Goal: Communication & Community: Answer question/provide support

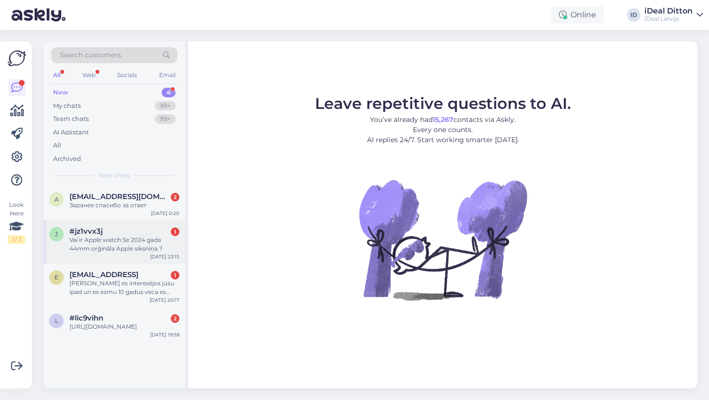
click at [133, 247] on div "Vai ir Apple watch Se 2024 gada 44mm orģināla Apple siksniņa ?" at bounding box center [124, 244] width 110 height 17
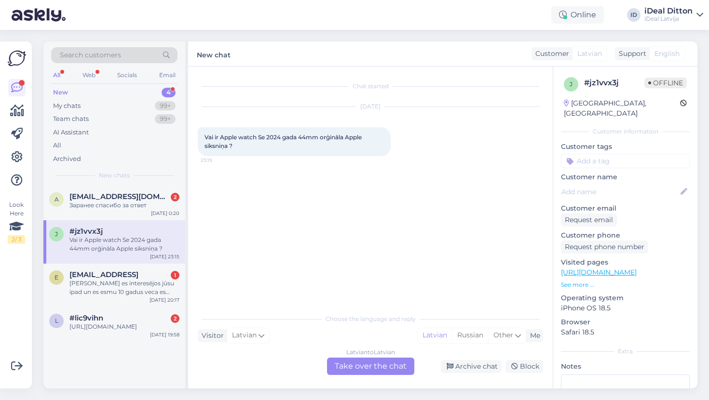
click at [387, 371] on div "Latvian to Latvian Take over the chat" at bounding box center [370, 366] width 87 height 17
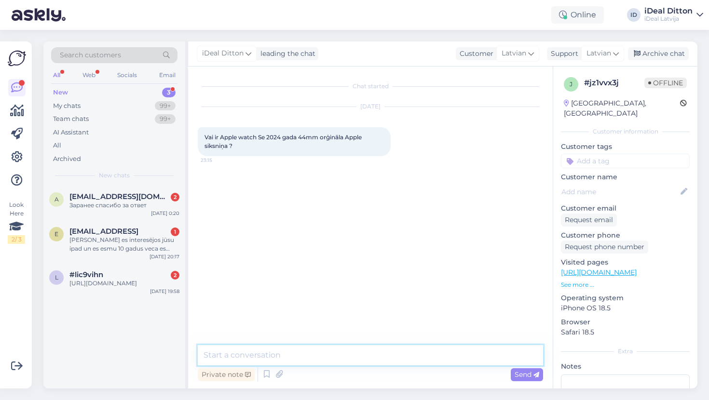
click at [361, 357] on textarea at bounding box center [370, 355] width 345 height 20
type textarea "'"
paste textarea "[URL][DOMAIN_NAME]"
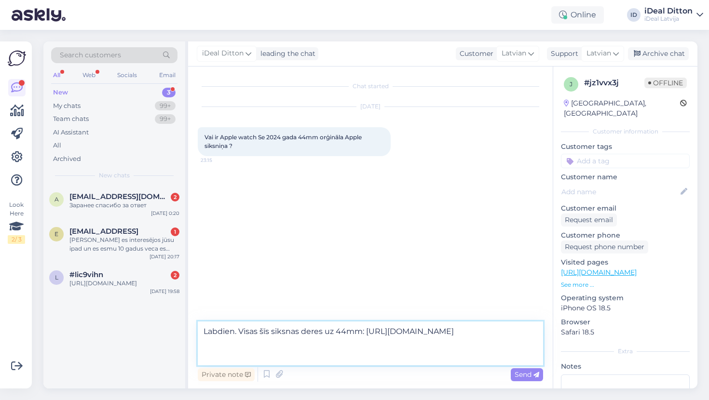
drag, startPoint x: 372, startPoint y: 331, endPoint x: 203, endPoint y: 329, distance: 168.9
click at [203, 329] on textarea "Labdien. Visas šīs siksnas deres uz 44mm: [URL][DOMAIN_NAME]" at bounding box center [370, 344] width 345 height 44
paste textarea "! Visas šīs siksniņas derēs 44 mm pulkstenim."
click at [406, 331] on textarea "Labdien! Visas šīs siksniņas derēs 44 mm pulkstenim: [URL][DOMAIN_NAME]" at bounding box center [370, 344] width 345 height 44
type textarea "Labdien! Visas šīs siksniņas derēs 44 mm: [URL][DOMAIN_NAME]"
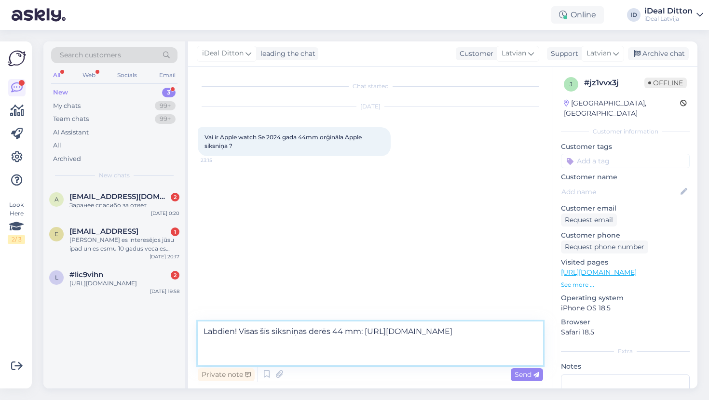
click at [387, 332] on textarea "Labdien! Visas šīs siksniņas derēs 44 mm: [URL][DOMAIN_NAME]" at bounding box center [370, 344] width 345 height 44
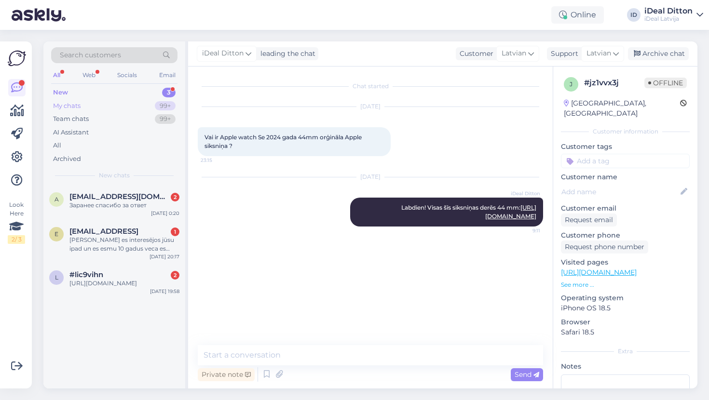
click at [69, 106] on div "My chats" at bounding box center [66, 106] width 27 height 10
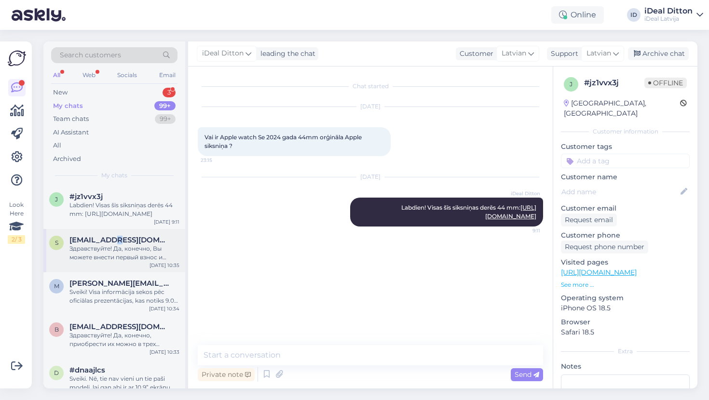
click at [107, 240] on span "[EMAIL_ADDRESS][DOMAIN_NAME]" at bounding box center [119, 240] width 100 height 9
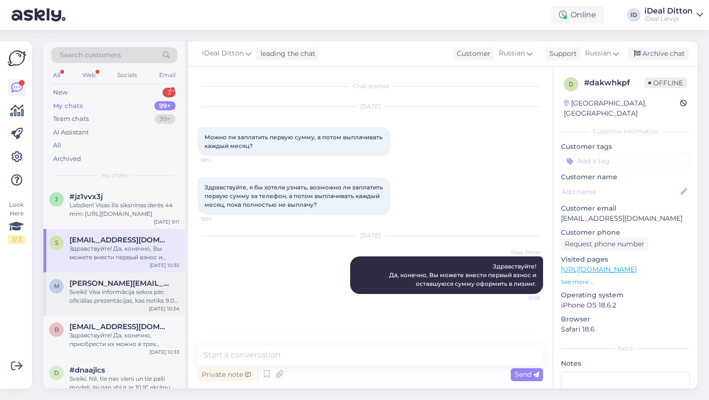
click at [107, 296] on div "Sveiki! Visa informācija sekos pēc oficiālas prezentācijas, kas notiks 9.09. 🙂" at bounding box center [124, 296] width 110 height 17
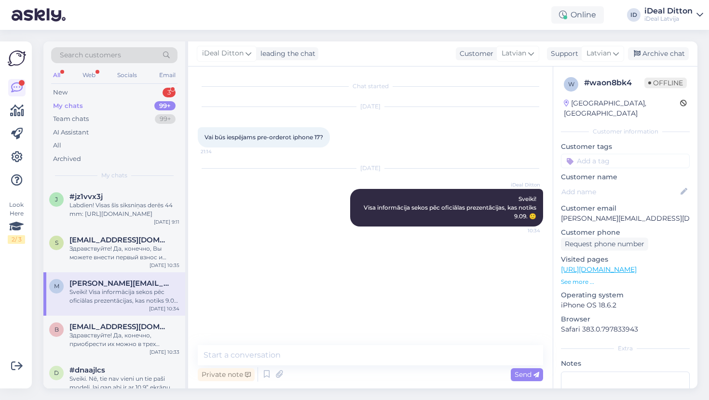
click at [103, 308] on div "m [PERSON_NAME][EMAIL_ADDRESS][DOMAIN_NAME] Sveiki! Visa informācija sekos pēc …" at bounding box center [114, 294] width 142 height 43
click at [69, 94] on div "New 3" at bounding box center [114, 93] width 126 height 14
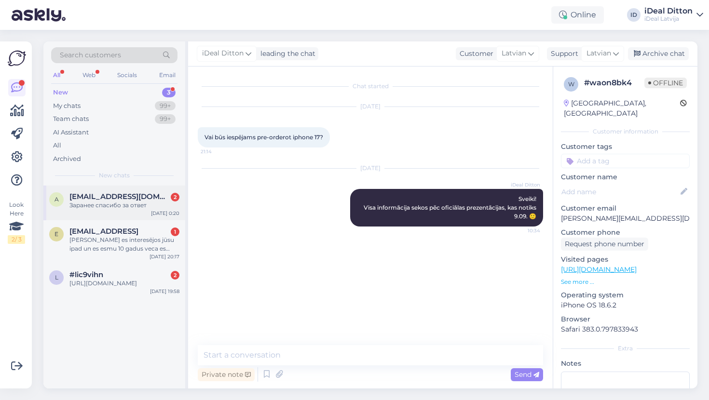
click at [115, 206] on div "Заранее спасибо за ответ" at bounding box center [124, 205] width 110 height 9
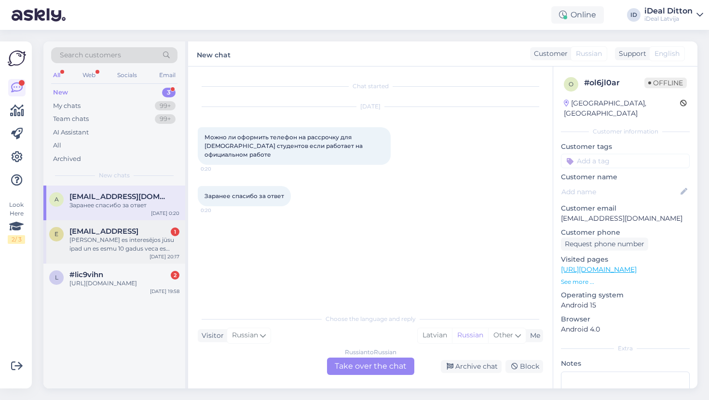
click at [104, 231] on span "[EMAIL_ADDRESS]" at bounding box center [103, 231] width 69 height 9
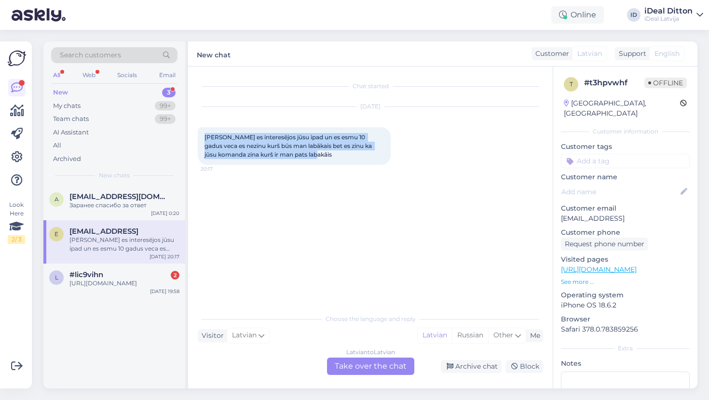
drag, startPoint x: 330, startPoint y: 156, endPoint x: 202, endPoint y: 137, distance: 129.6
click at [201, 137] on div "[PERSON_NAME] es interesējos jūsu ipad un es esmu 10 gadus veca es nezinu kurš …" at bounding box center [294, 146] width 193 height 38
copy span "[PERSON_NAME] es interesējos jūsu ipad un es esmu 10 gadus veca es nezinu kurš …"
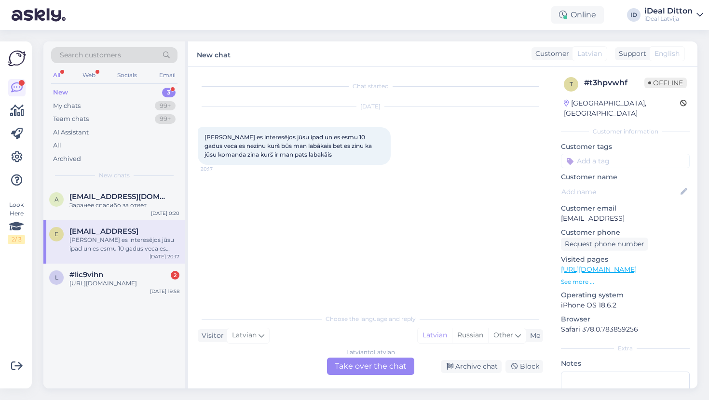
click at [335, 367] on div "Latvian to Latvian Take over the chat" at bounding box center [370, 366] width 87 height 17
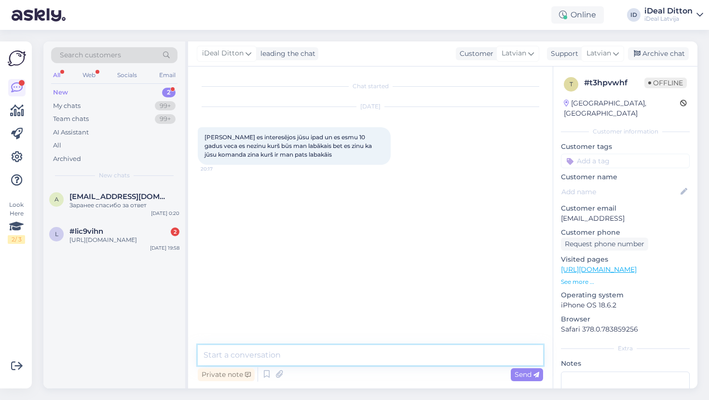
click at [243, 356] on textarea at bounding box center [370, 355] width 345 height 20
paste textarea "Labvakar! Liels paldies, ka sazinājāties ar mums! 😊 Mums ir patiess prieks dzir…"
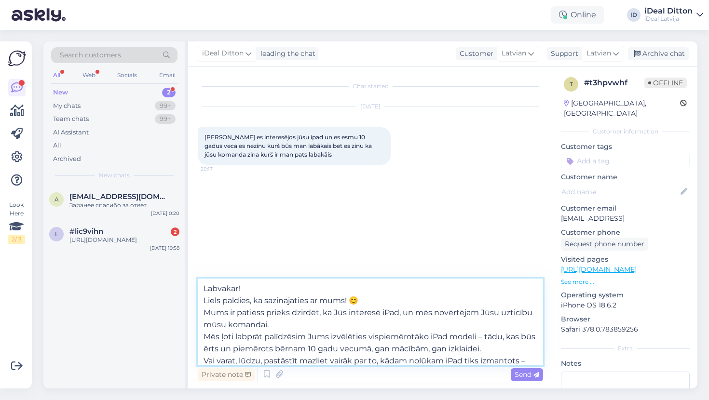
click at [247, 286] on textarea "Labvakar! Liels paldies, ka sazinājāties ar mums! 😊 Mums ir patiess prieks dzir…" at bounding box center [370, 322] width 345 height 87
click at [205, 301] on textarea "Labdien. Liels paldies, ka sazinājāties ar mums! 😊 Mums ir patiess prieks dzird…" at bounding box center [370, 322] width 345 height 87
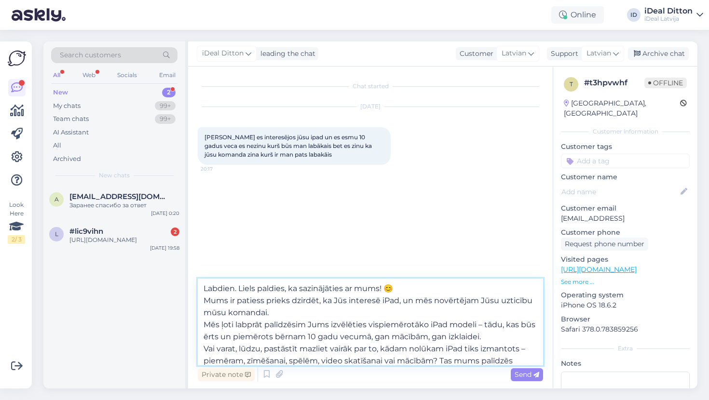
click at [401, 289] on textarea "Labdien. Liels paldies, ka sazinājāties ar mums! 😊 Mums ir patiess prieks dzird…" at bounding box center [370, 322] width 345 height 87
click at [205, 300] on textarea "Labdien. Liels paldies, ka sazinājāties ar mums. Mums ir patiess prieks dzirdēt…" at bounding box center [370, 322] width 345 height 87
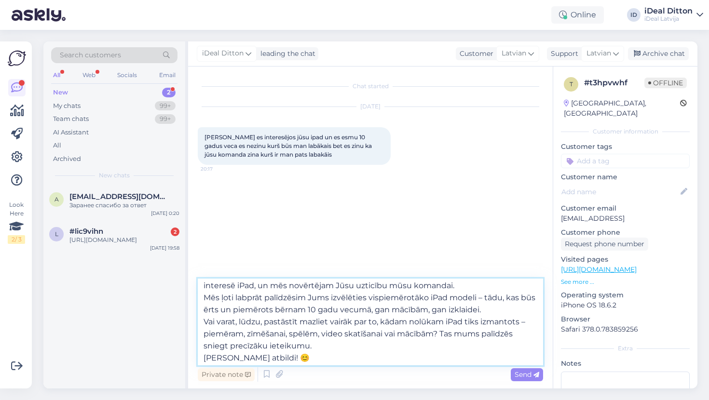
scroll to position [16, 0]
click at [300, 357] on textarea "Labdien. Liels paldies, ka sazinājāties ar mums. Mums ir patiess prieks dzirdēt…" at bounding box center [370, 322] width 345 height 87
type textarea "Labdien. Liels paldies, ka sazinājāties ar mums. Mums ir patiess prieks dzirdēt…"
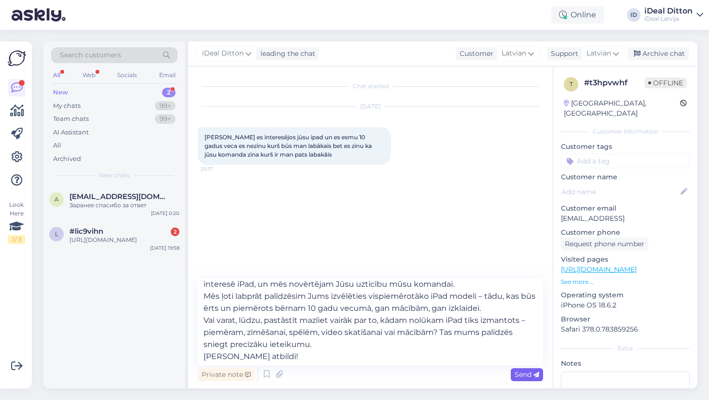
click at [531, 376] on span "Send" at bounding box center [527, 375] width 25 height 9
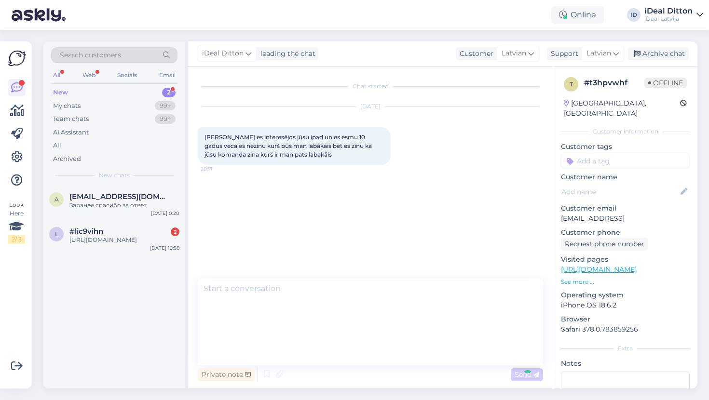
scroll to position [0, 0]
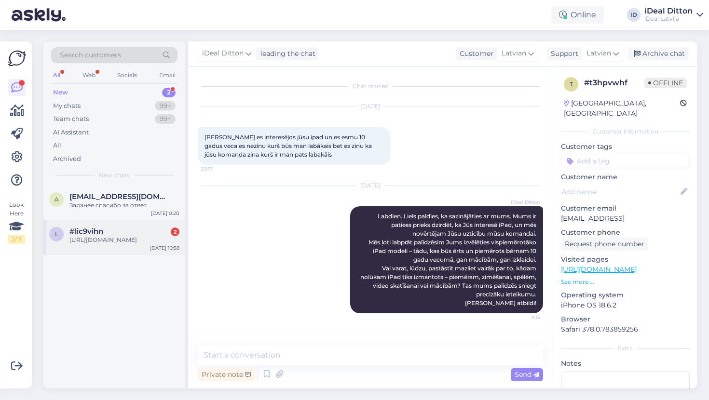
click at [116, 243] on div "[URL][DOMAIN_NAME]" at bounding box center [124, 240] width 110 height 9
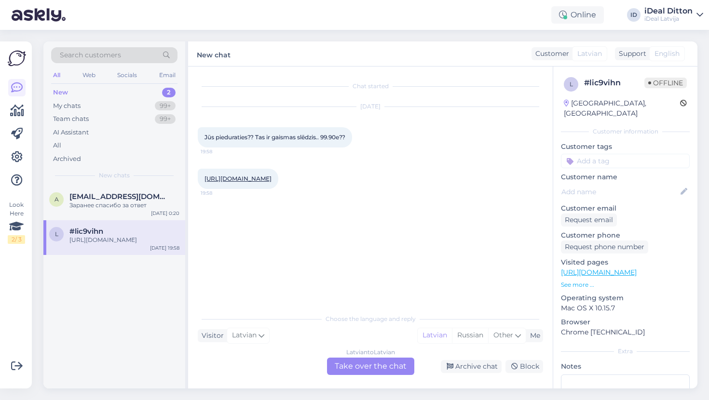
click at [272, 179] on link "[URL][DOMAIN_NAME]" at bounding box center [238, 178] width 67 height 7
drag, startPoint x: 206, startPoint y: 137, endPoint x: 352, endPoint y: 136, distance: 146.2
copy span "Jūs pieduraties?? Tas ir gaismas slēdzis.. 99.90e??"
click at [232, 176] on link "[URL][DOMAIN_NAME]" at bounding box center [238, 178] width 67 height 7
drag, startPoint x: 358, startPoint y: 180, endPoint x: 204, endPoint y: 180, distance: 153.9
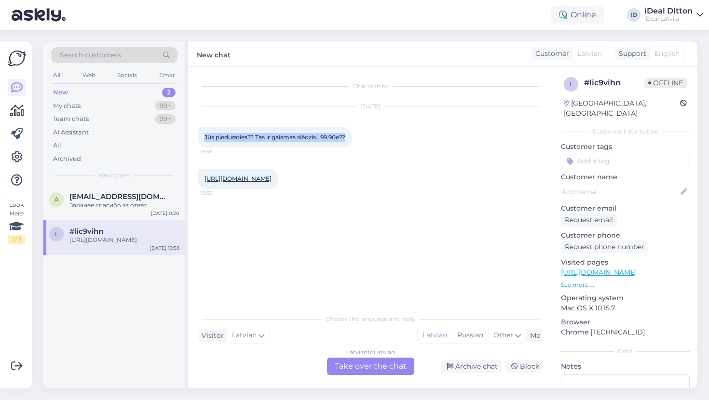
click at [204, 180] on div "[URL][DOMAIN_NAME] 19:58" at bounding box center [238, 179] width 81 height 20
copy link "[URL][DOMAIN_NAME]"
click at [363, 372] on div "Latvian to Latvian Take over the chat" at bounding box center [370, 366] width 87 height 17
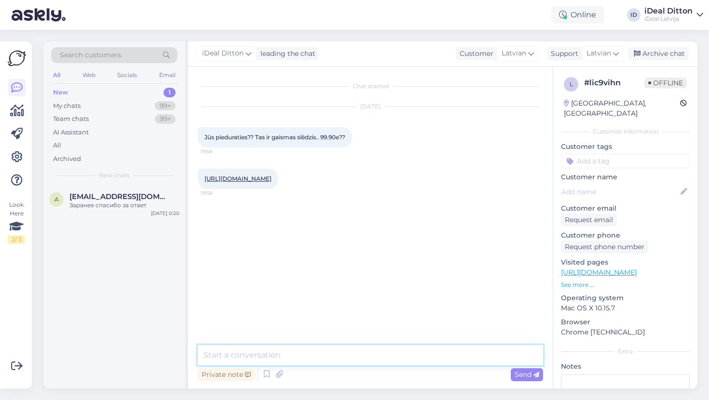
click at [319, 349] on textarea at bounding box center [370, 355] width 345 height 20
paste textarea "Labdien! Paldies par Jūsu ziņu un interesi. Šis nav parasts gaismas slēdzis – t…"
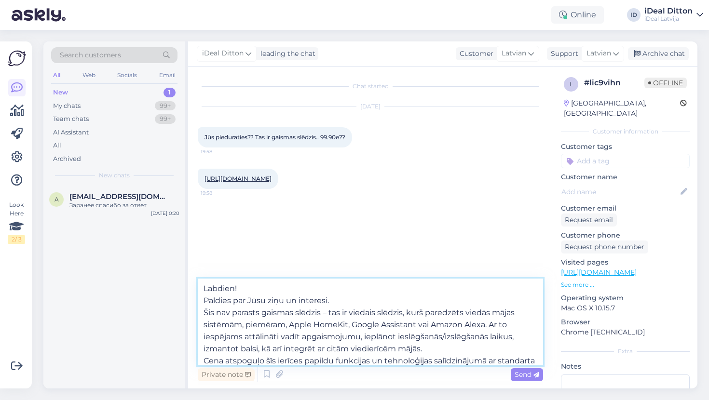
click at [241, 288] on textarea "Labdien! Paldies par Jūsu ziņu un interesi. Šis nav parasts gaismas slēdzis – t…" at bounding box center [370, 322] width 345 height 87
click at [205, 300] on textarea "Labdien. Paldies par Jūsu ziņu un interesi. Šis nav parasts gaismas slēdzis – t…" at bounding box center [370, 322] width 345 height 87
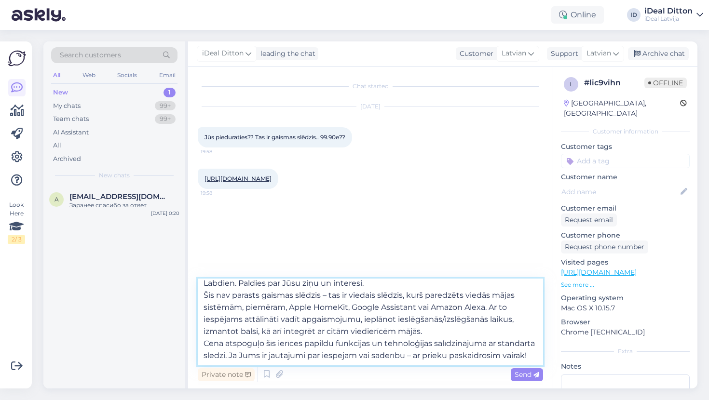
scroll to position [5, 0]
click at [531, 357] on textarea "Labdien. Paldies par Jūsu ziņu un interesi. Šis nav parasts gaismas slēdzis – t…" at bounding box center [370, 322] width 345 height 87
type textarea "Labdien. Paldies par Jūsu ziņu un interesi. Šis nav parasts gaismas slēdzis – t…"
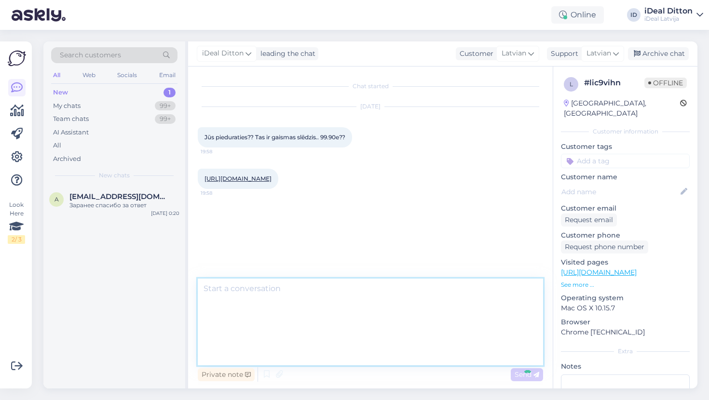
scroll to position [0, 0]
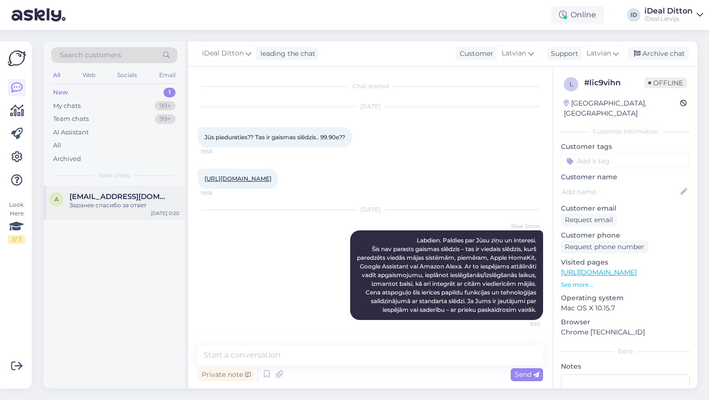
click at [112, 201] on div "Заранее спасибо за ответ" at bounding box center [124, 205] width 110 height 9
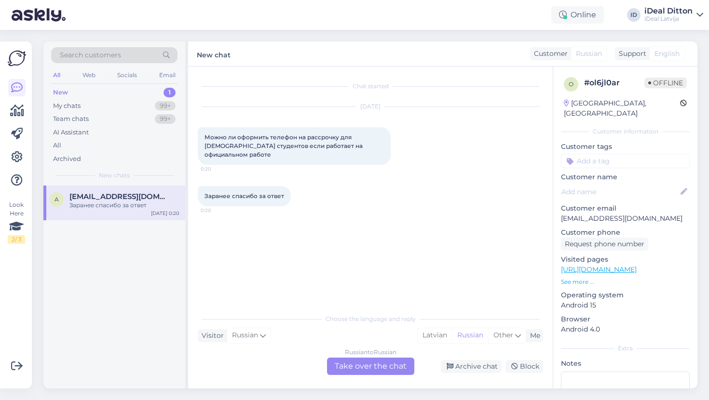
click at [266, 310] on div "Choose the language and reply Visitor Russian Me Latvian Russian Other Russian …" at bounding box center [370, 342] width 345 height 66
click at [82, 104] on div "My chats 99+" at bounding box center [114, 106] width 126 height 14
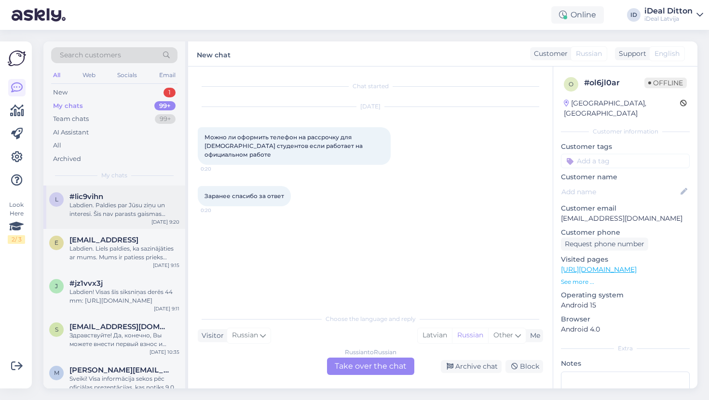
click at [133, 216] on div "Labdien. Paldies par Jūsu ziņu un interesi. Šis nav parasts gaismas slēdzis – t…" at bounding box center [124, 209] width 110 height 17
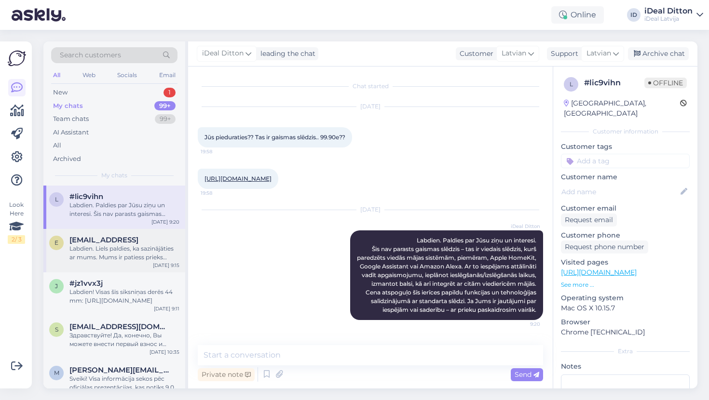
click at [128, 239] on span "[EMAIL_ADDRESS]" at bounding box center [103, 240] width 69 height 9
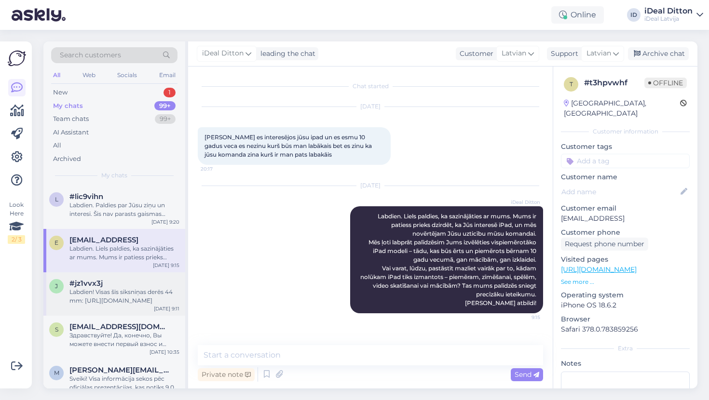
click at [114, 290] on div "Labdien! Visas šīs siksniņas derēs 44 mm: [URL][DOMAIN_NAME]" at bounding box center [124, 296] width 110 height 17
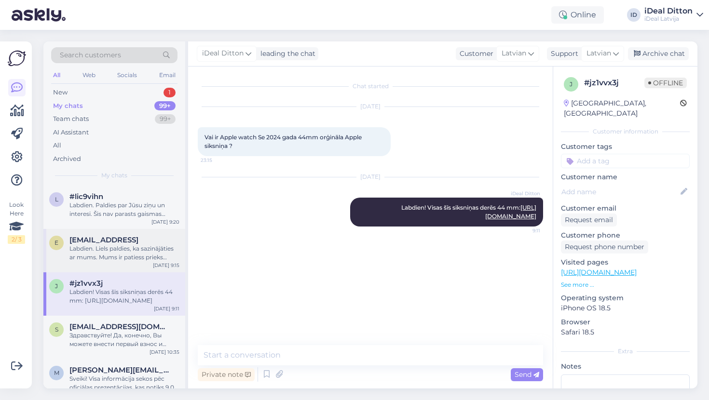
click at [119, 241] on span "[EMAIL_ADDRESS]" at bounding box center [103, 240] width 69 height 9
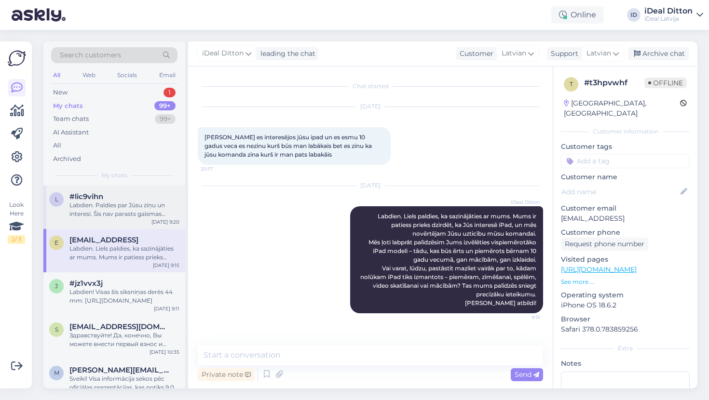
click at [100, 212] on div "Labdien. Paldies par Jūsu ziņu un interesi. Šis nav parasts gaismas slēdzis – t…" at bounding box center [124, 209] width 110 height 17
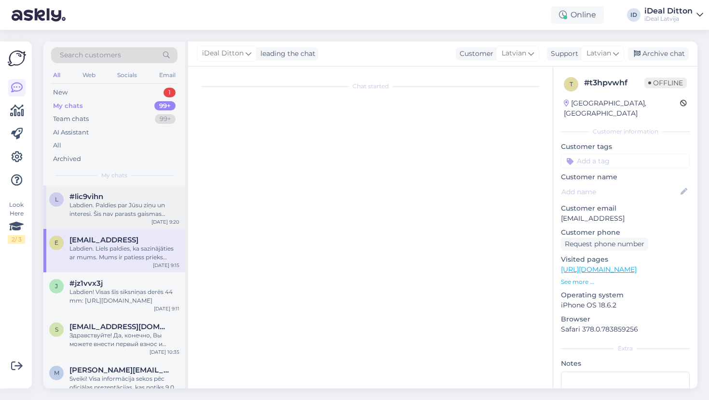
scroll to position [3, 0]
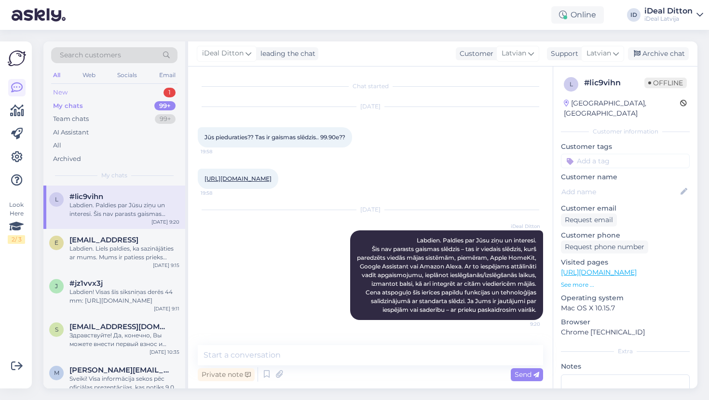
click at [69, 92] on div "New 1" at bounding box center [114, 93] width 126 height 14
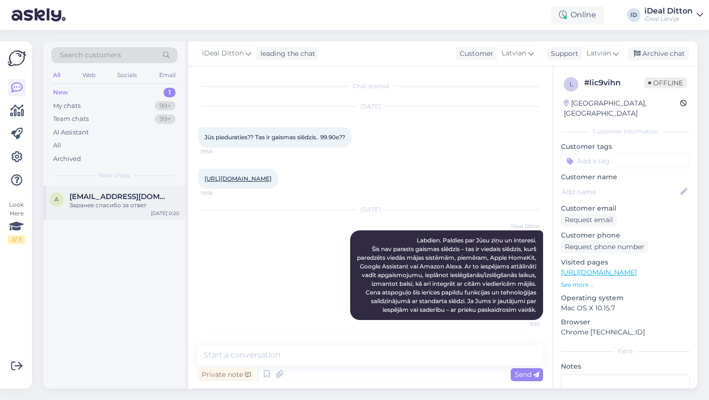
click at [133, 199] on span "[EMAIL_ADDRESS][DOMAIN_NAME]" at bounding box center [119, 196] width 100 height 9
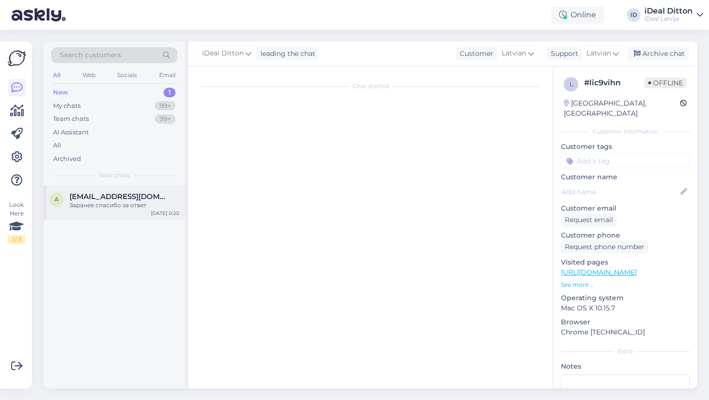
scroll to position [0, 0]
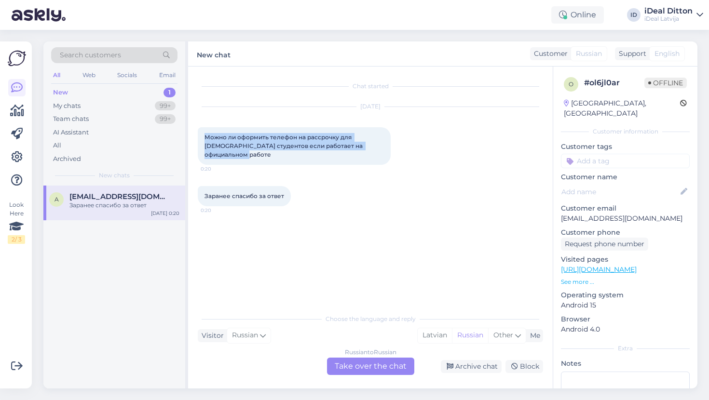
drag, startPoint x: 205, startPoint y: 135, endPoint x: 231, endPoint y: 154, distance: 31.7
copy span "Можно ли оформить телефон на рассрочку для [DEMOGRAPHIC_DATA] студентов если ра…"
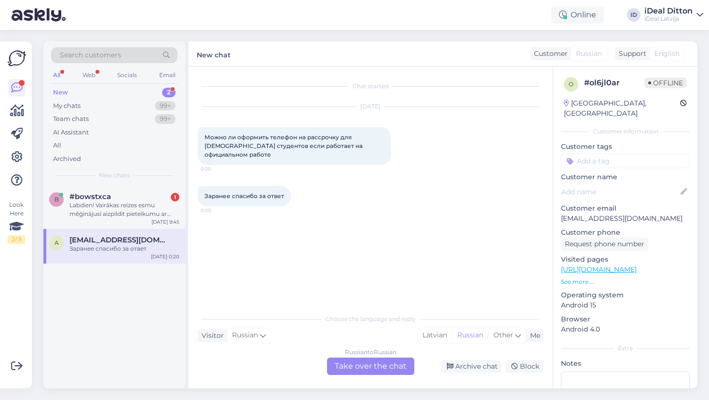
click at [388, 370] on div "Russian to Russian Take over the chat" at bounding box center [370, 366] width 87 height 17
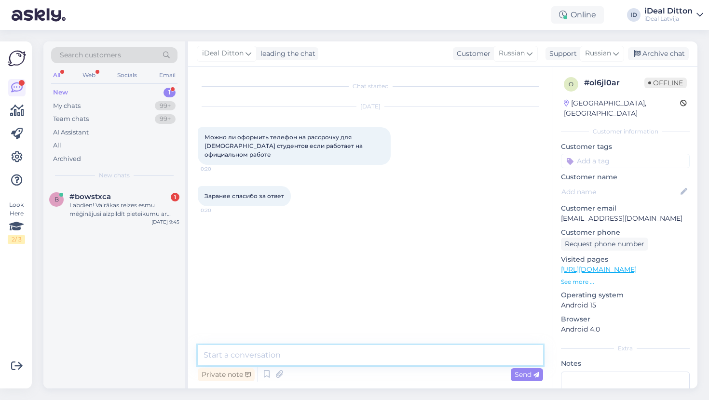
click at [303, 357] on textarea at bounding box center [370, 355] width 345 height 20
paste textarea "Здравствуйте! Да, оформить рассрочку возможно, даже если Вы иностранный студент…"
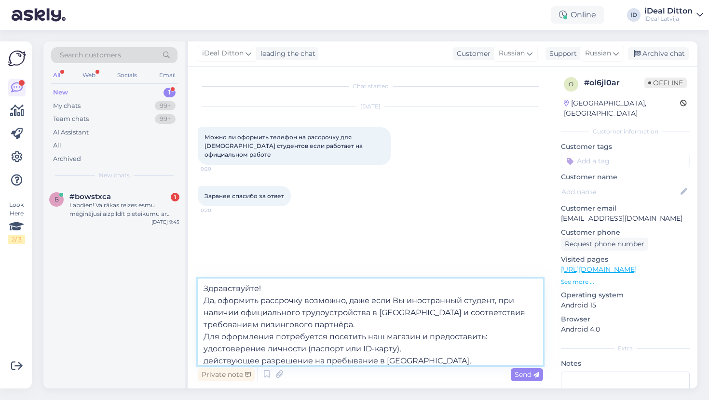
click at [205, 302] on textarea "Здравствуйте! Да, оформить рассрочку возможно, даже если Вы иностранный студент…" at bounding box center [370, 322] width 345 height 87
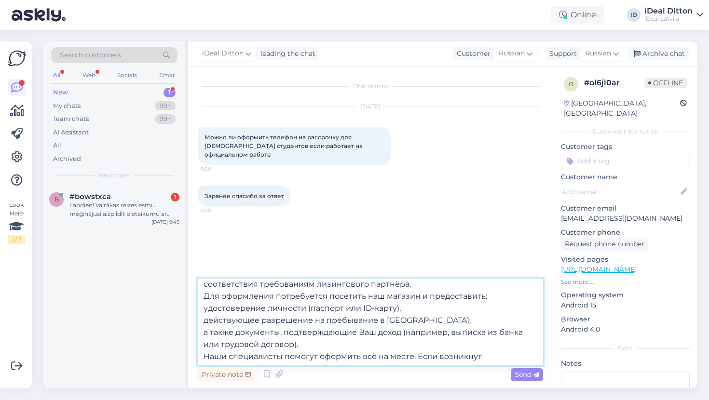
scroll to position [29, 0]
drag, startPoint x: 300, startPoint y: 343, endPoint x: 199, endPoint y: 321, distance: 103.2
click at [199, 321] on textarea "Здравствуйте. Да, оформить рассрочку возможно, даже если Вы иностранный студент…" at bounding box center [370, 322] width 345 height 87
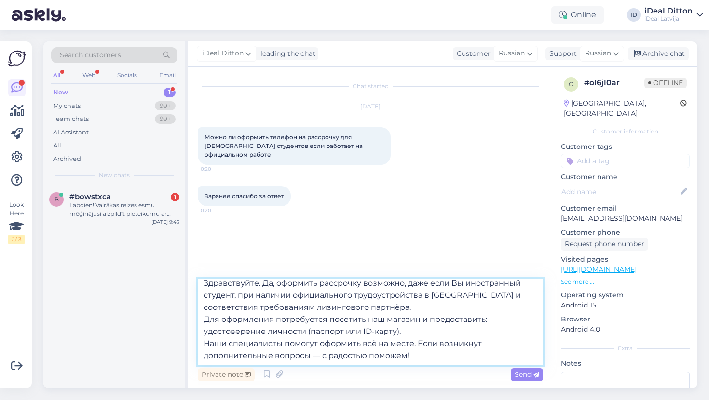
scroll to position [5, 0]
click at [359, 345] on textarea "Здравствуйте. Да, оформить рассрочку возможно, даже если Вы иностранный студент…" at bounding box center [370, 322] width 345 height 87
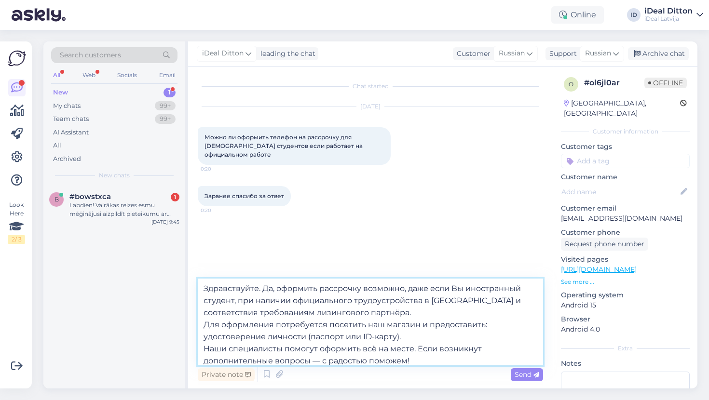
scroll to position [2, 0]
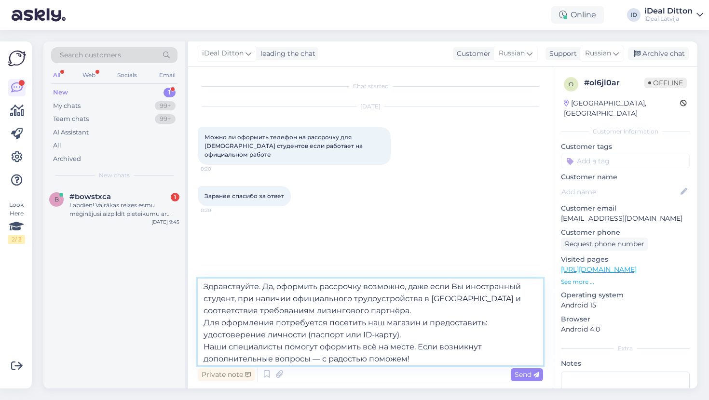
click at [205, 338] on textarea "Здравствуйте. Да, оформить рассрочку возможно, даже если Вы иностранный студент…" at bounding box center [370, 322] width 345 height 87
click at [206, 349] on textarea "Здравствуйте. Да, оформить рассрочку возможно, даже если Вы иностранный студент…" at bounding box center [370, 322] width 345 height 87
type textarea "Здравствуйте. Да, оформить рассрочку возможно, даже если Вы иностранный студент…"
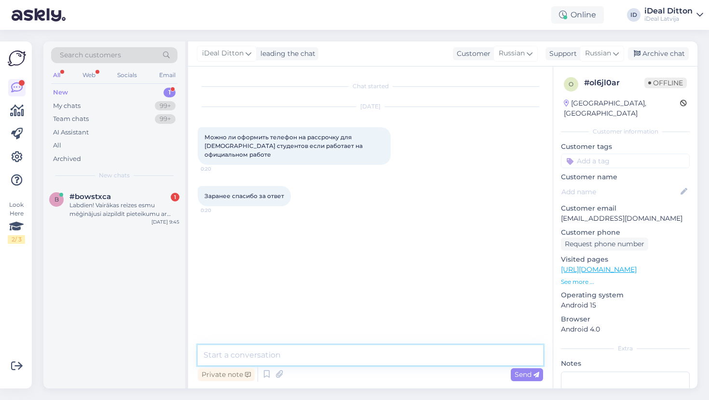
scroll to position [0, 0]
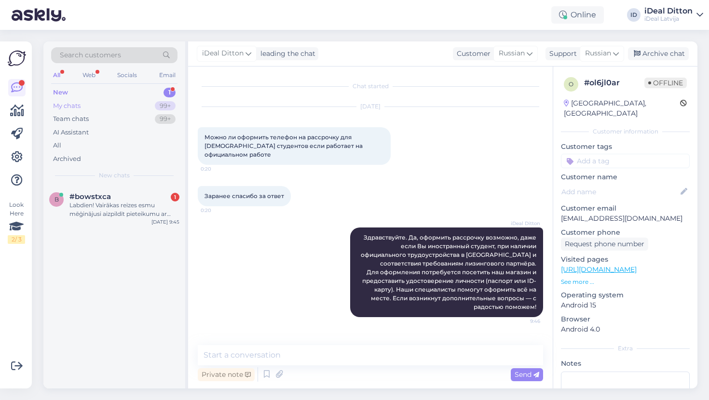
click at [71, 103] on div "My chats" at bounding box center [66, 106] width 27 height 10
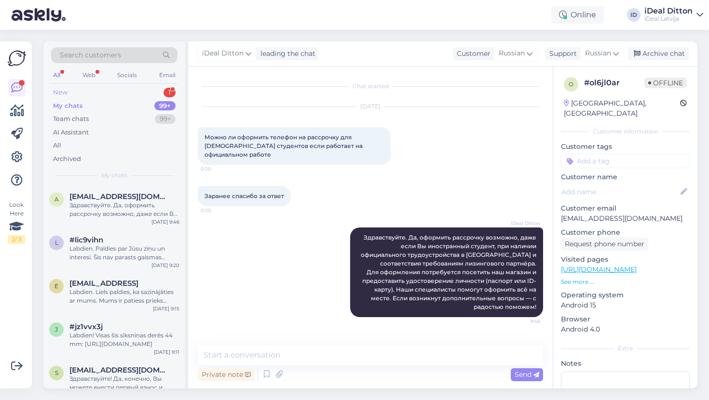
click at [68, 92] on div "New 1" at bounding box center [114, 93] width 126 height 14
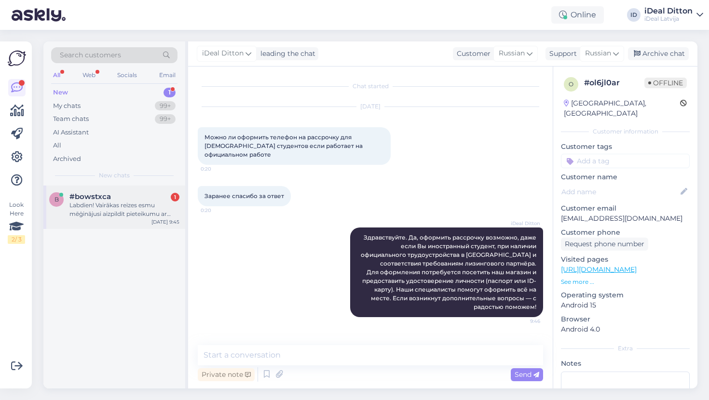
click at [100, 196] on span "#bowstxca" at bounding box center [89, 196] width 41 height 9
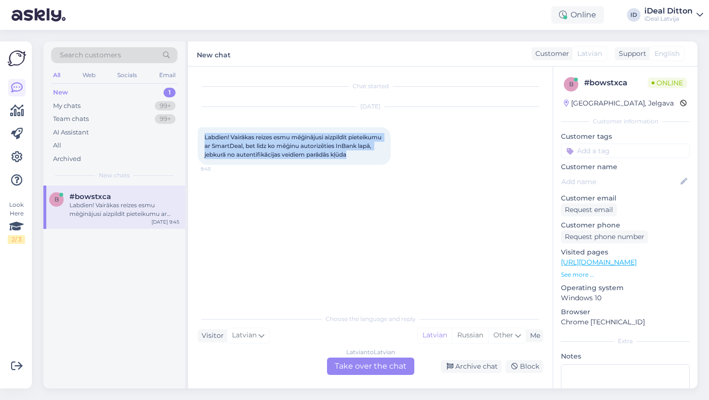
drag, startPoint x: 223, startPoint y: 162, endPoint x: 193, endPoint y: 135, distance: 40.3
click at [193, 135] on div "Chat started [DATE] Labdien! Vairākas reizes esmu mēģinājusi aizpildīt pieteiku…" at bounding box center [370, 228] width 365 height 322
copy span "Labdien! Vairākas reizes esmu mēģinājusi aizpildīt pieteikumu ar SmartDeal, bet…"
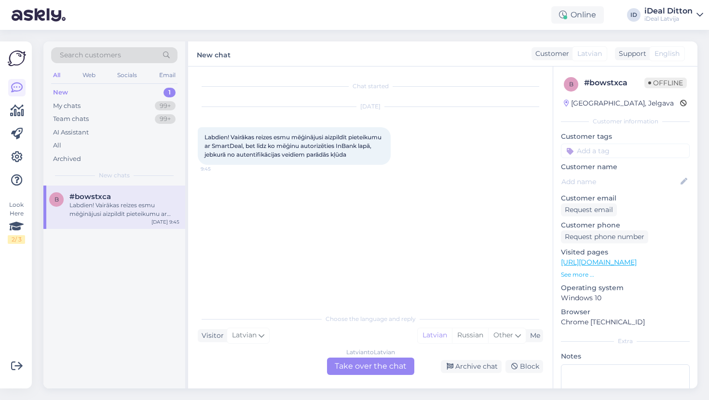
click at [369, 371] on div "Latvian to Latvian Take over the chat" at bounding box center [370, 366] width 87 height 17
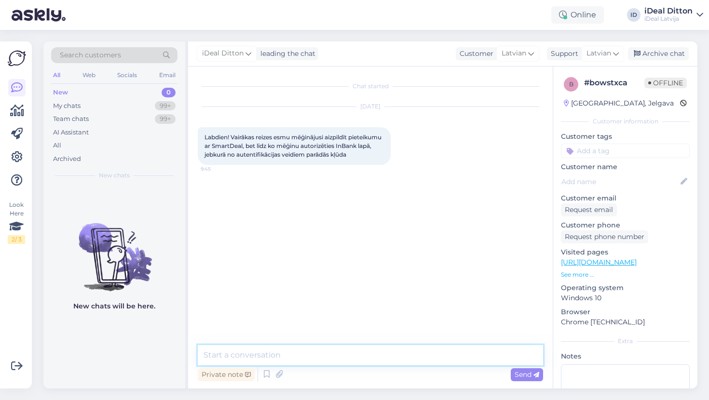
click at [333, 353] on textarea at bounding box center [370, 355] width 345 height 20
paste textarea "Labdien! Paldies, ka sazinājāties! Lūdzu, atnāciet uz jebkuru no mūsu veikaliem…"
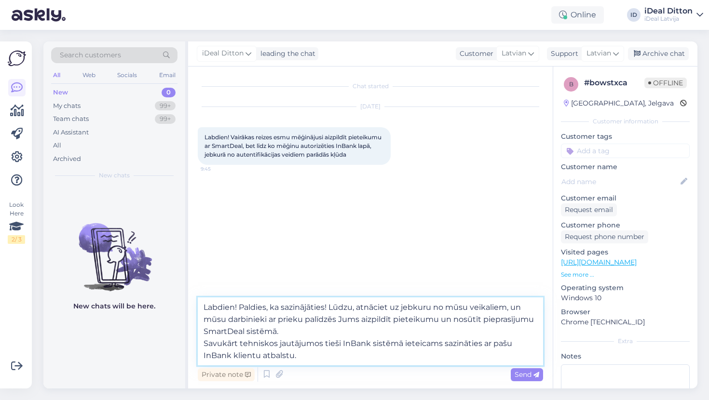
click at [237, 306] on textarea "Labdien! Paldies, ka sazinājāties! Lūdzu, atnāciet uz jebkuru no mūsu veikaliem…" at bounding box center [370, 332] width 345 height 68
click at [205, 343] on textarea "Labdien. Paldies, ka sazinājāties! Lūdzu, atnāciet uz jebkuru no mūsu veikaliem…" at bounding box center [370, 332] width 345 height 68
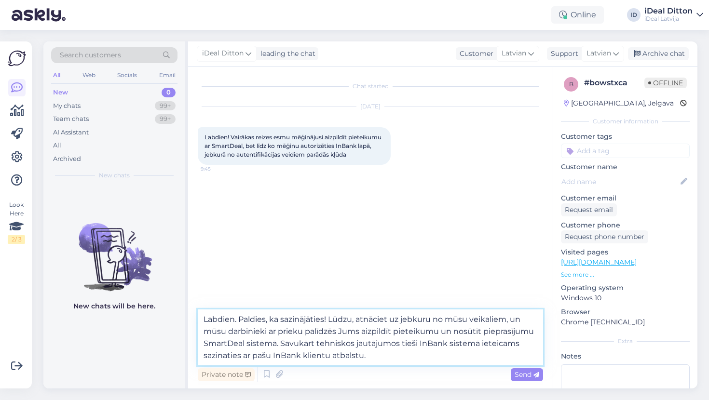
click at [396, 357] on textarea "Labdien. Paldies, ka sazinājāties! Lūdzu, atnāciet uz jebkuru no mūsu veikaliem…" at bounding box center [370, 338] width 345 height 56
click at [330, 321] on textarea "Labdien. Paldies, ka sazinājāties! Lūdzu, atnāciet uz jebkuru no mūsu veikaliem…" at bounding box center [370, 338] width 345 height 56
type textarea "Labdien. Lūdzu, atnāciet uz jebkuru no mūsu veikaliem, un mūsu darbinieki ar pr…"
click at [354, 357] on textarea "Labdien. Lūdzu, atnāciet uz jebkuru no mūsu veikaliem, un mūsu darbinieki ar pr…" at bounding box center [370, 338] width 345 height 56
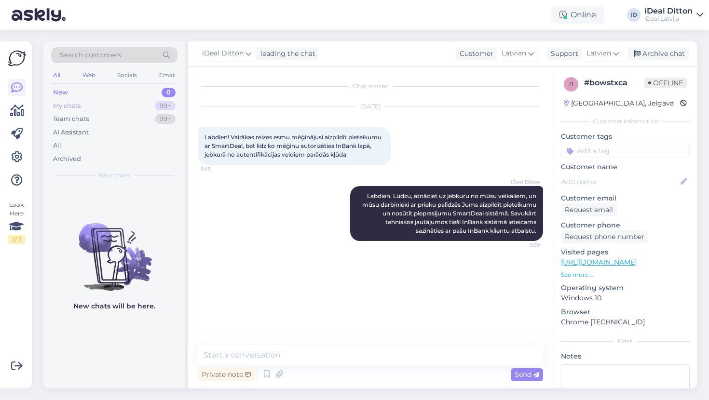
click at [60, 109] on div "My chats" at bounding box center [66, 106] width 27 height 10
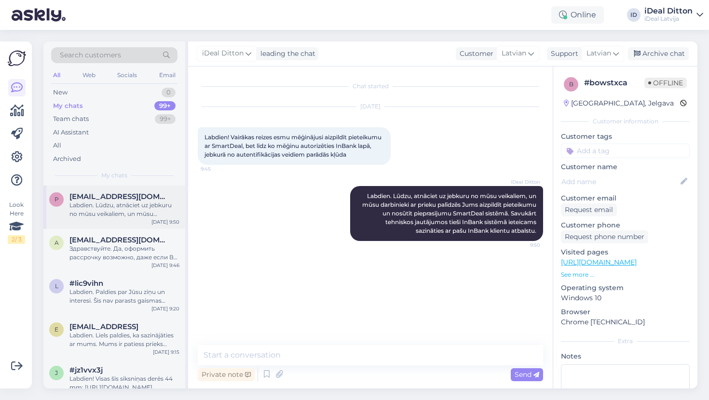
click at [118, 202] on div "Labdien. Lūdzu, atnāciet uz jebkuru no mūsu veikaliem, un mūsu darbinieki ar pr…" at bounding box center [124, 209] width 110 height 17
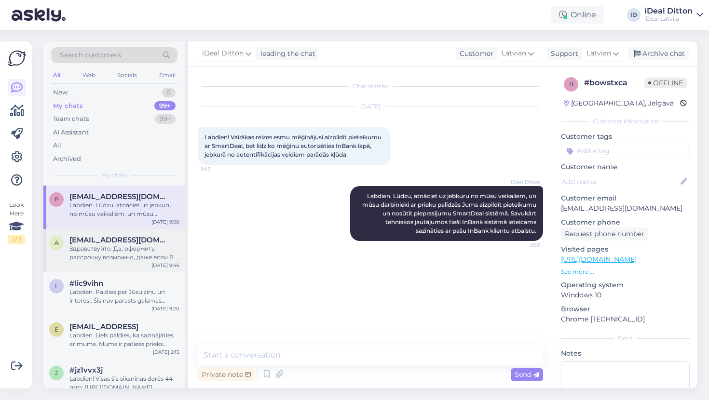
click at [112, 245] on div "Здравствуйте. Да, оформить рассрочку возможно, даже если Вы иностранный студент…" at bounding box center [124, 253] width 110 height 17
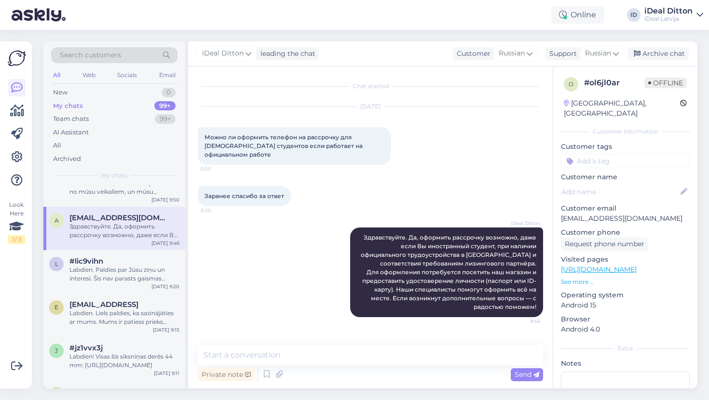
scroll to position [24, 0]
click at [105, 270] on div "Labdien. Paldies par Jūsu ziņu un interesi. Šis nav parasts gaismas slēdzis – t…" at bounding box center [124, 272] width 110 height 17
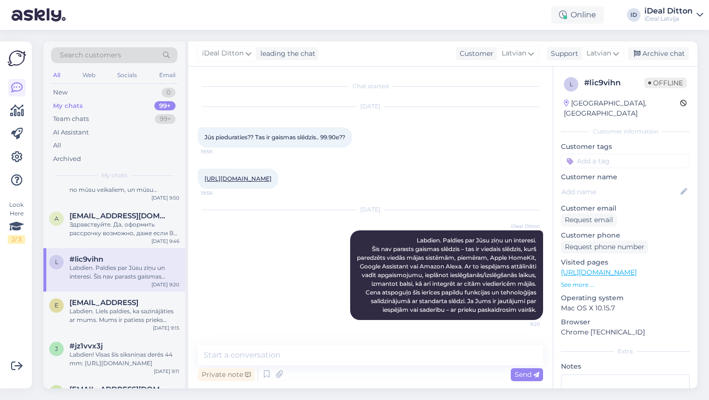
scroll to position [3, 0]
click at [111, 219] on span "[EMAIL_ADDRESS][DOMAIN_NAME]" at bounding box center [119, 216] width 100 height 9
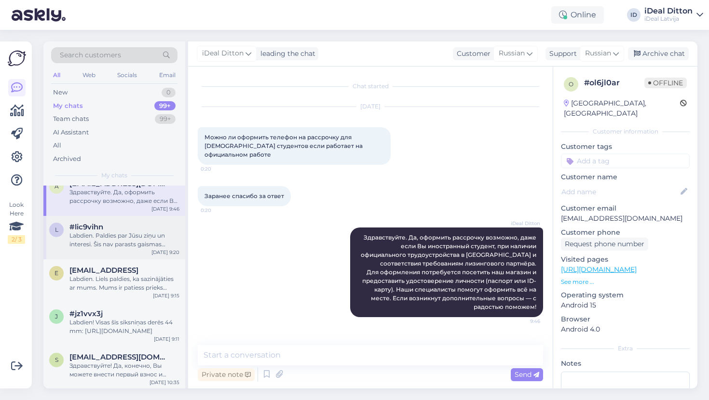
scroll to position [55, 0]
click at [110, 234] on div "Labdien. Paldies par Jūsu ziņu un interesi. Šis nav parasts gaismas slēdzis – t…" at bounding box center [124, 241] width 110 height 17
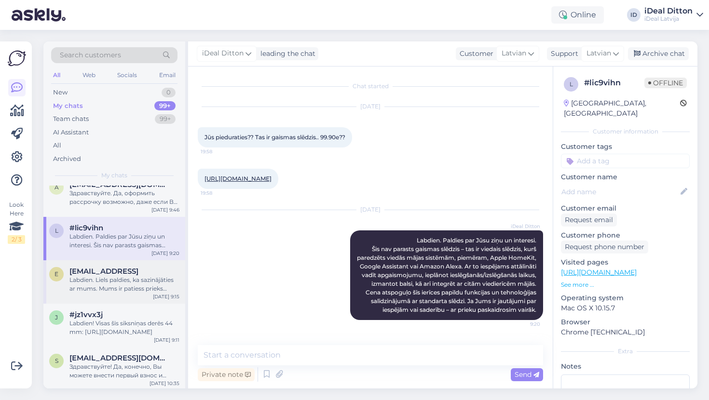
click at [101, 280] on div "Labdien. Liels paldies, ka sazinājāties ar mums. Mums ir patiess prieks dzirdēt…" at bounding box center [124, 284] width 110 height 17
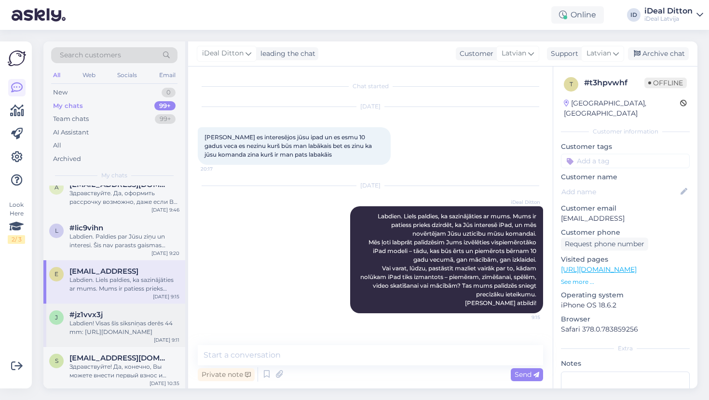
click at [90, 315] on span "#jz1vvx3j" at bounding box center [85, 315] width 33 height 9
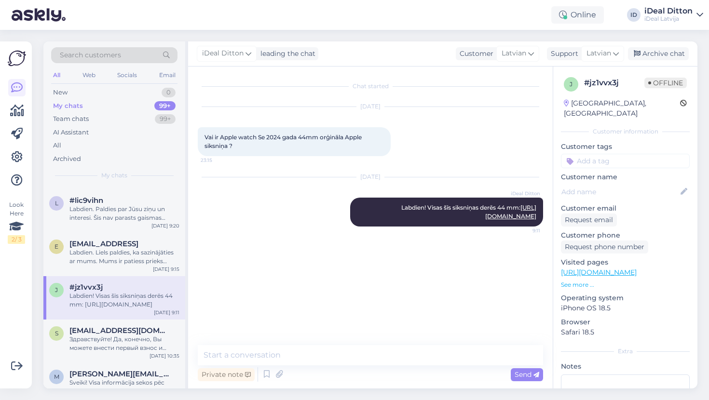
scroll to position [89, 0]
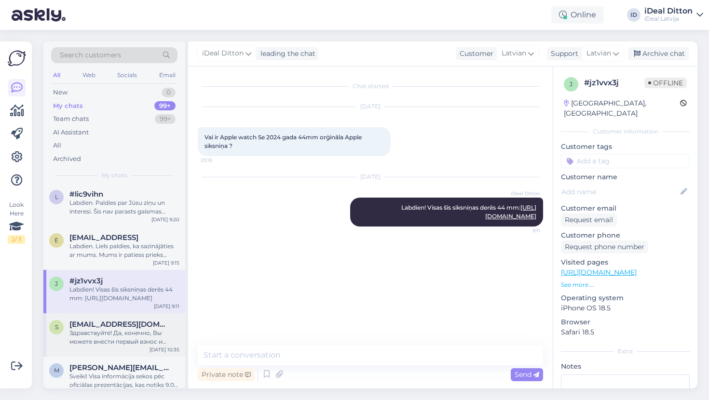
click at [92, 320] on span "[EMAIL_ADDRESS][DOMAIN_NAME]" at bounding box center [119, 324] width 100 height 9
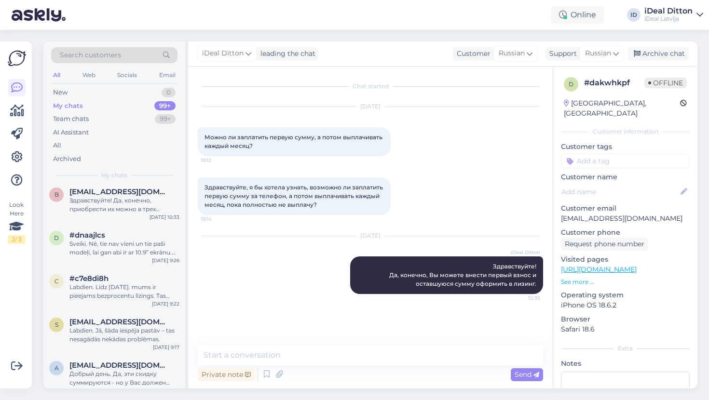
scroll to position [310, 0]
click at [91, 319] on span "[EMAIL_ADDRESS][DOMAIN_NAME]" at bounding box center [119, 321] width 100 height 9
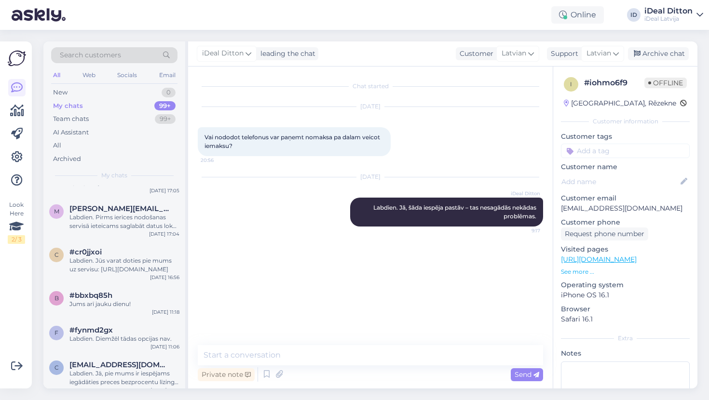
scroll to position [728, 0]
click at [102, 267] on div "Labdien. Jūs varat doties pie mums uz servisu: [URL][DOMAIN_NAME]" at bounding box center [124, 263] width 110 height 17
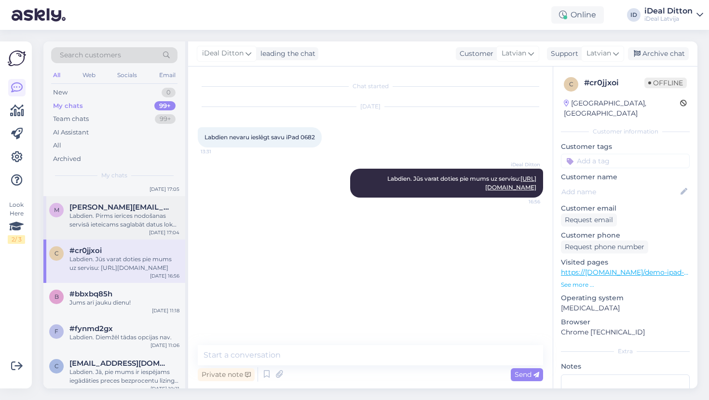
click at [112, 222] on div "Labdien. Pirms ierīces nodošanas servisā ieteicams saglabāt datus lokāli vai iz…" at bounding box center [124, 220] width 110 height 17
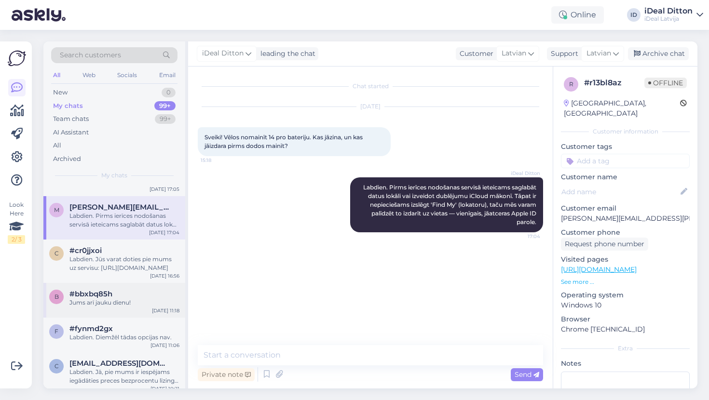
click at [96, 310] on div "b #bbxbq85h Jums arī jauku dienu! [DATE] 11:18" at bounding box center [114, 300] width 142 height 35
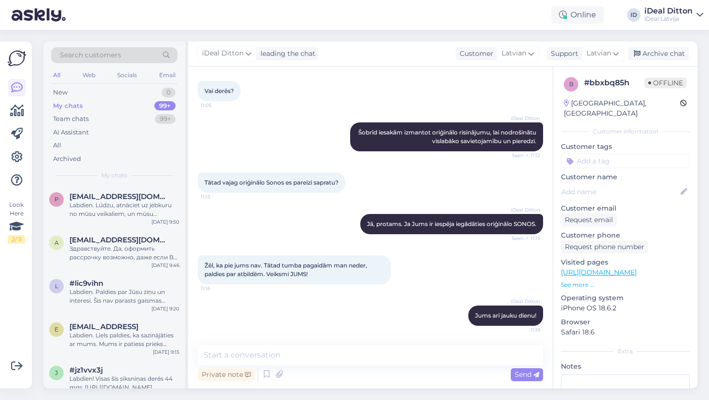
scroll to position [0, 0]
click at [68, 95] on div "New 0" at bounding box center [114, 93] width 126 height 14
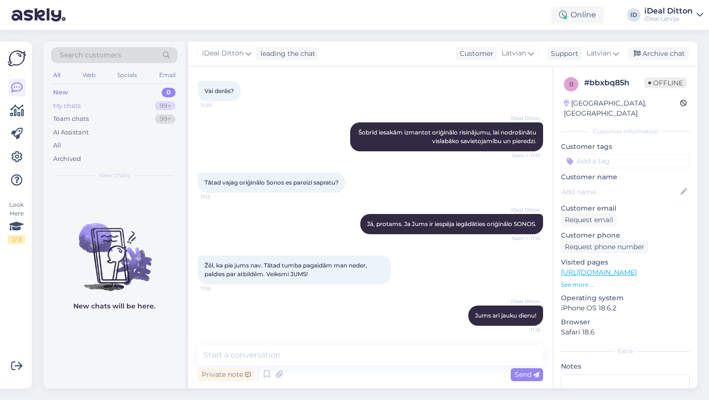
click at [72, 105] on div "My chats" at bounding box center [66, 106] width 27 height 10
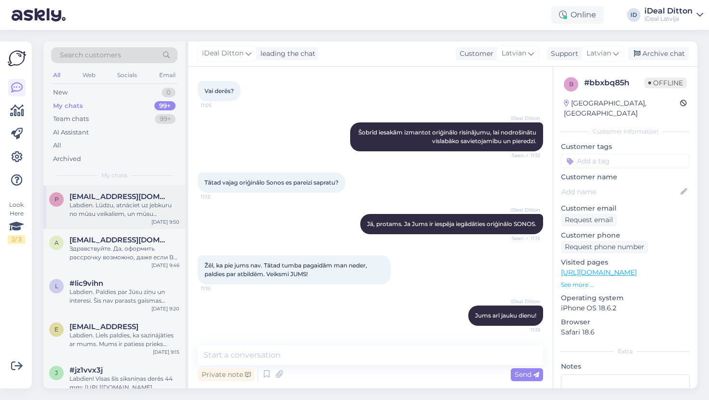
click at [116, 203] on div "Labdien. Lūdzu, atnāciet uz jebkuru no mūsu veikaliem, un mūsu darbinieki ar pr…" at bounding box center [124, 209] width 110 height 17
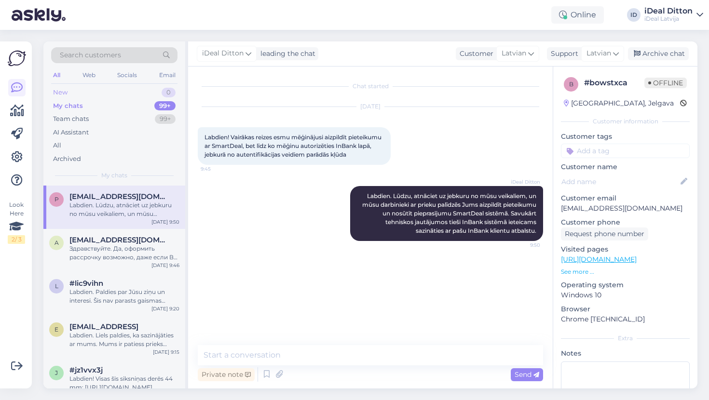
click at [65, 94] on div "New" at bounding box center [60, 93] width 14 height 10
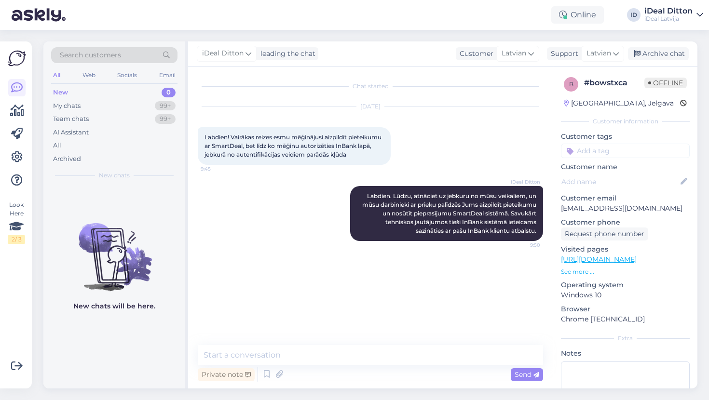
click at [65, 94] on div "New" at bounding box center [60, 93] width 15 height 10
